Goal: Browse casually

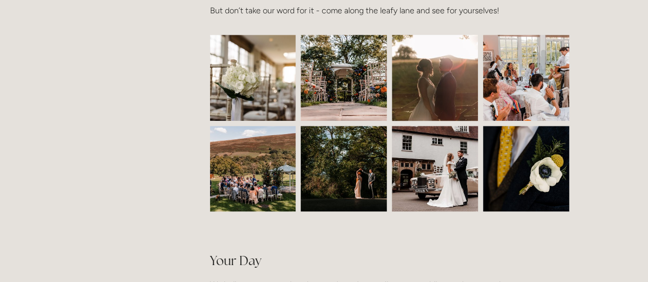
scroll to position [470, 0]
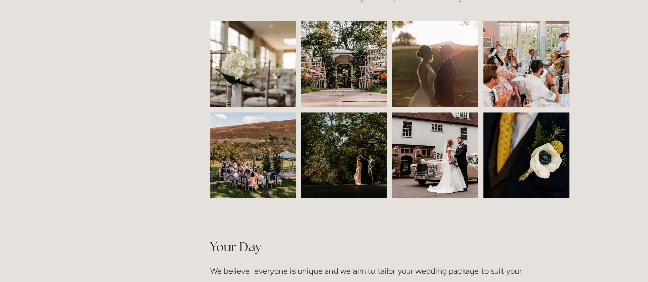
click at [254, 68] on img at bounding box center [253, 64] width 129 height 86
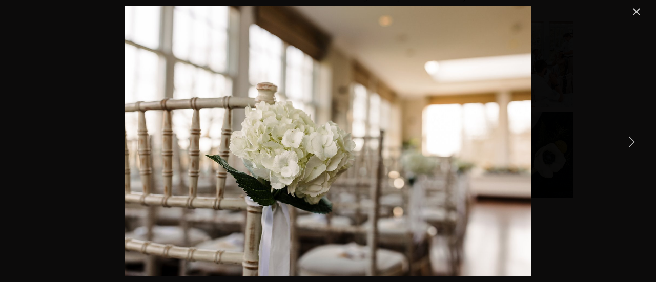
click at [630, 141] on link "Next Item" at bounding box center [631, 141] width 23 height 23
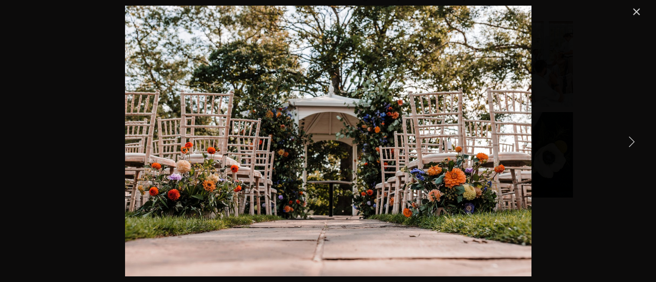
click at [630, 141] on link "Next Item" at bounding box center [631, 141] width 23 height 23
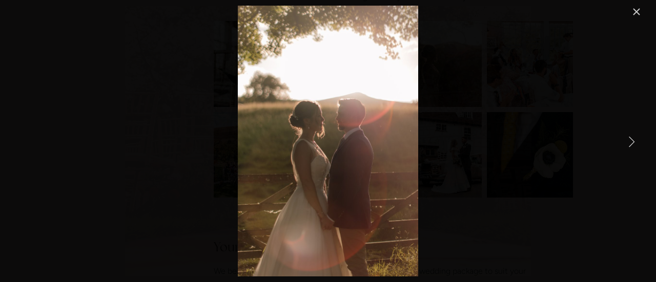
click at [630, 141] on link "Next Item" at bounding box center [631, 141] width 23 height 23
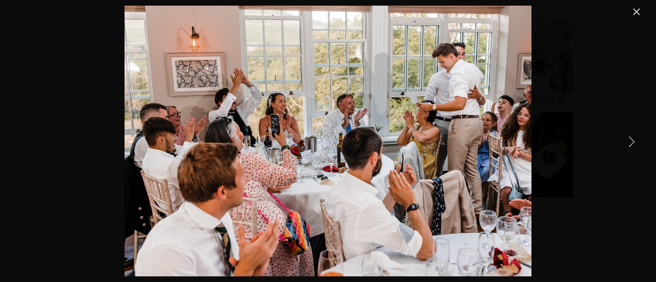
click at [630, 141] on link "Next Item" at bounding box center [631, 141] width 23 height 23
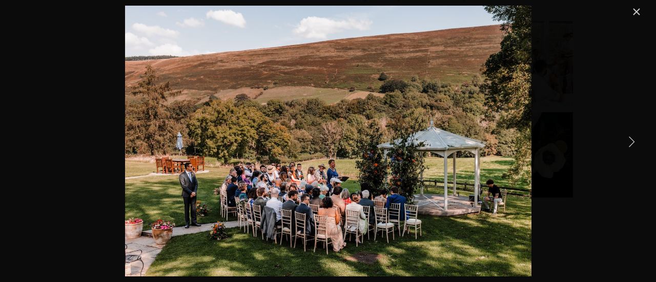
click at [630, 141] on link "Next Item" at bounding box center [631, 141] width 23 height 23
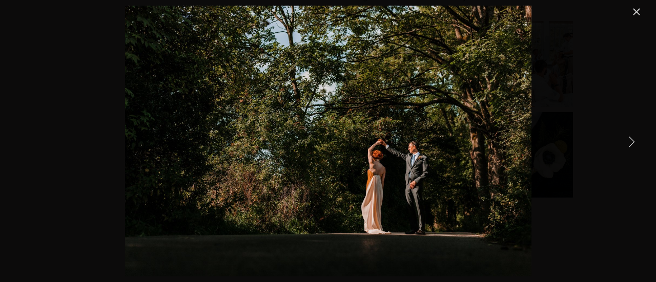
click at [630, 141] on link "Next Item" at bounding box center [631, 141] width 23 height 23
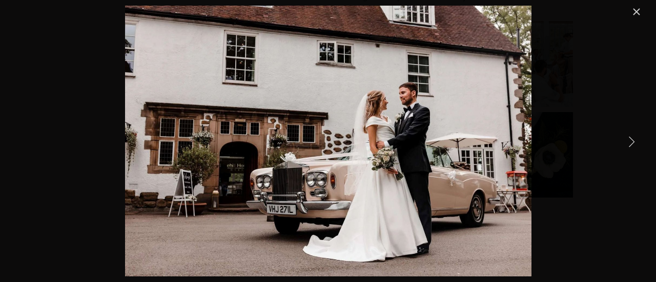
click at [630, 141] on link "Next Item" at bounding box center [631, 141] width 23 height 23
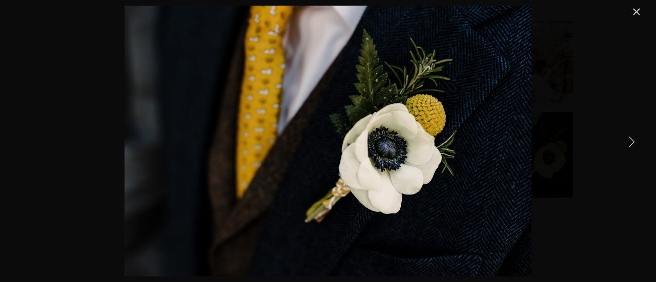
click at [630, 141] on link "Next Item" at bounding box center [631, 141] width 23 height 23
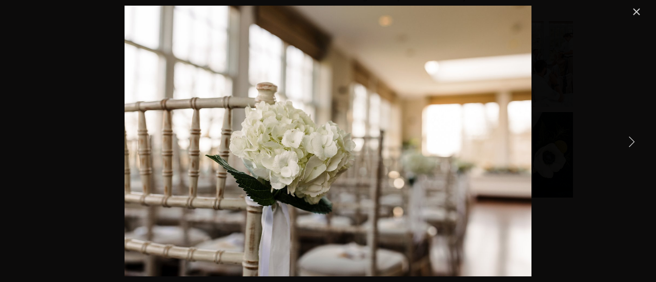
click at [630, 141] on link "Next Item" at bounding box center [631, 141] width 23 height 23
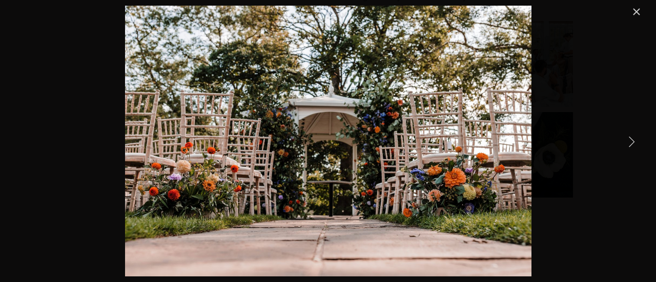
click at [630, 141] on link "Next Item" at bounding box center [631, 141] width 23 height 23
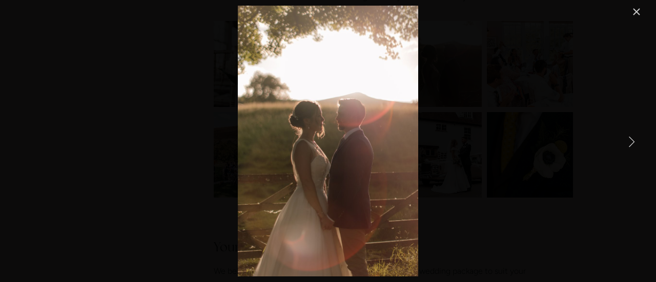
click at [630, 141] on link "Next Item" at bounding box center [631, 141] width 23 height 23
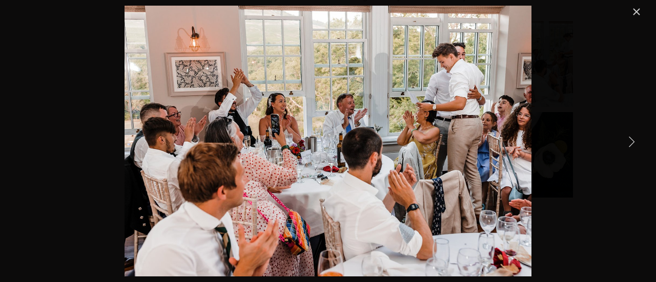
click at [630, 141] on link "Next Item" at bounding box center [631, 141] width 23 height 23
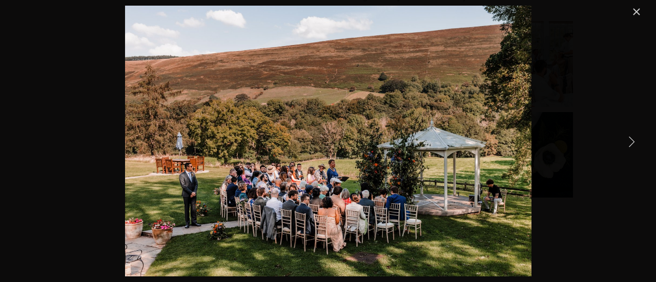
click at [634, 12] on link "Close" at bounding box center [636, 12] width 12 height 12
